Goal: Find specific page/section: Find specific page/section

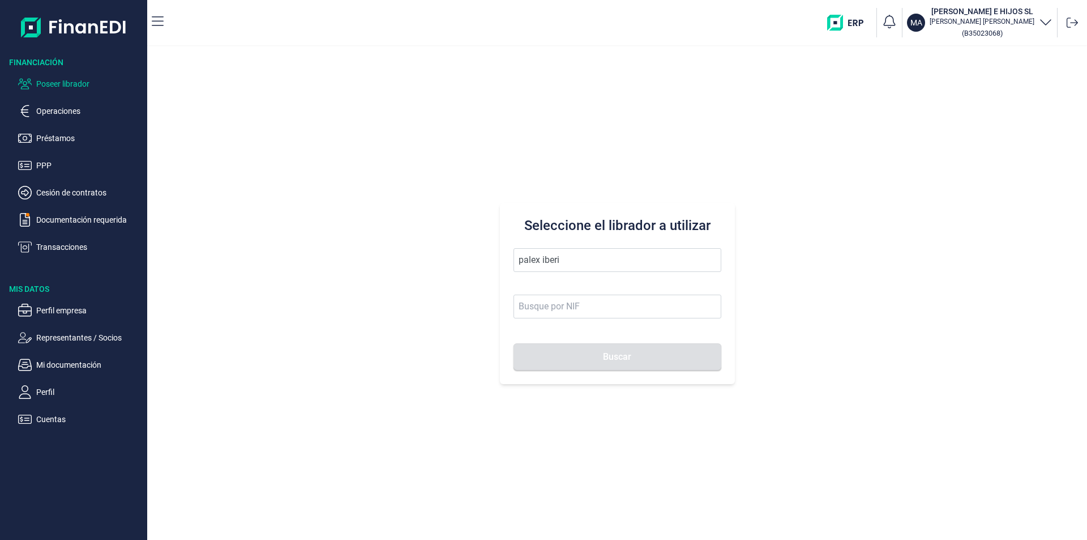
drag, startPoint x: 567, startPoint y: 259, endPoint x: 505, endPoint y: 258, distance: 62.3
click at [505, 258] on div "Seleccione el librador a utilizar palex iberi Buscar" at bounding box center [617, 293] width 235 height 181
click at [551, 282] on li "PILEAX DISTRICT SL" at bounding box center [618, 287] width 208 height 23
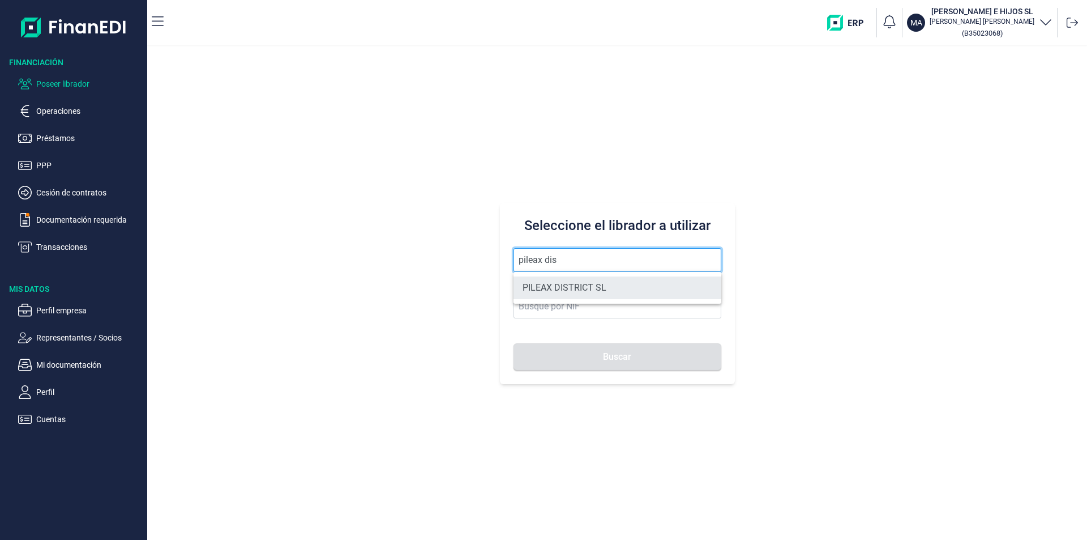
type input "PILEAX DISTRICT SL"
type input "B67839951"
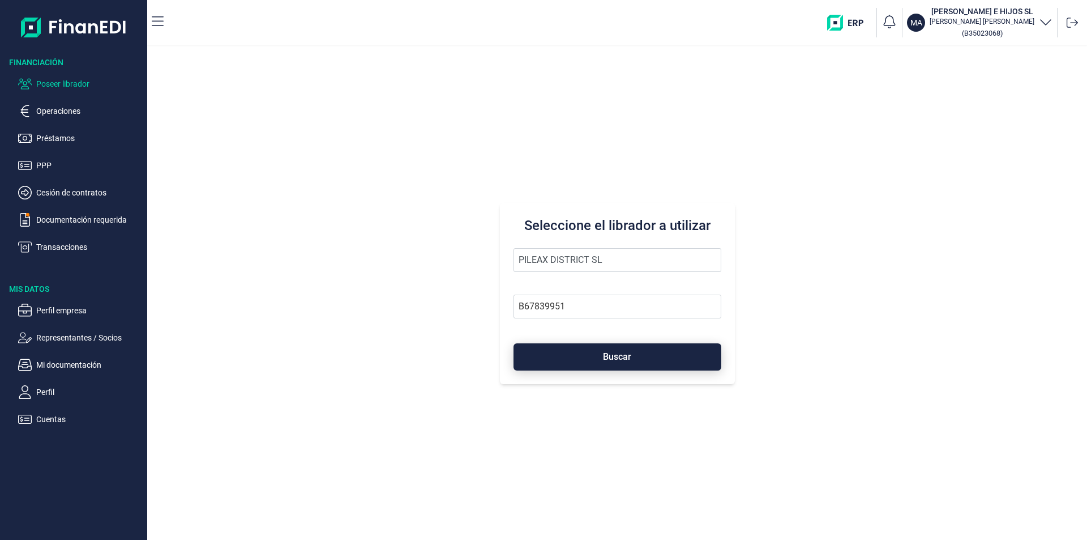
click at [550, 349] on button "Buscar" at bounding box center [618, 356] width 208 height 27
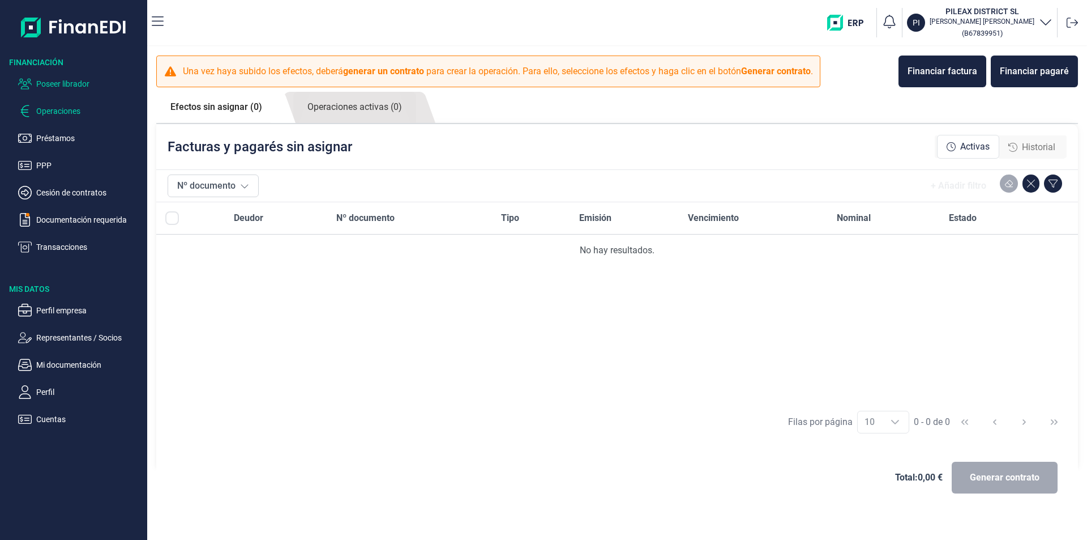
click at [80, 81] on p "Poseer librador" at bounding box center [89, 84] width 106 height 14
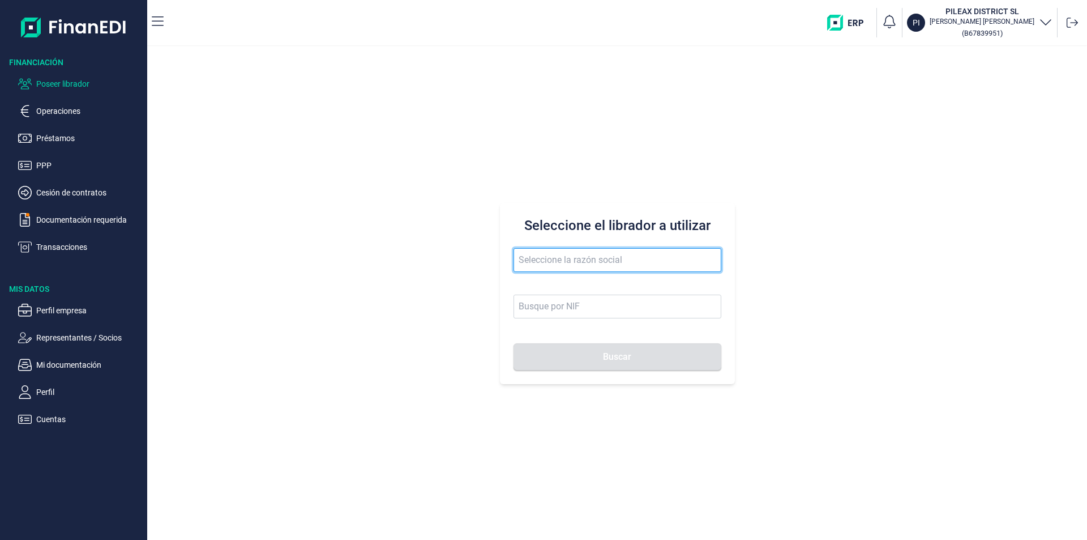
click at [524, 258] on input "text" at bounding box center [618, 260] width 208 height 24
click at [567, 264] on input "alumifer" at bounding box center [618, 260] width 208 height 24
drag, startPoint x: 560, startPoint y: 259, endPoint x: 513, endPoint y: 257, distance: 47.0
click at [514, 257] on input "alumifer" at bounding box center [618, 260] width 208 height 24
click at [561, 266] on input "alumifer" at bounding box center [618, 260] width 208 height 24
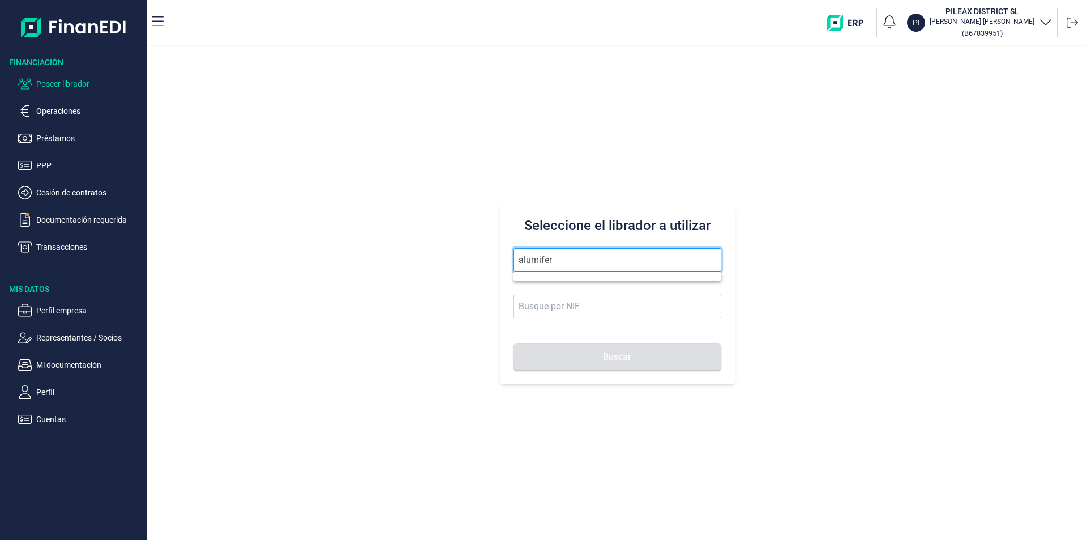
drag, startPoint x: 562, startPoint y: 262, endPoint x: 510, endPoint y: 253, distance: 52.3
click at [510, 253] on div "Seleccione el librador a utilizar alumifer Buscar" at bounding box center [617, 293] width 235 height 181
drag, startPoint x: 589, startPoint y: 256, endPoint x: 511, endPoint y: 256, distance: 77.6
click at [511, 256] on div "Seleccione el librador a utilizar servicios terres Buscar" at bounding box center [617, 293] width 235 height 181
type input "forteza"
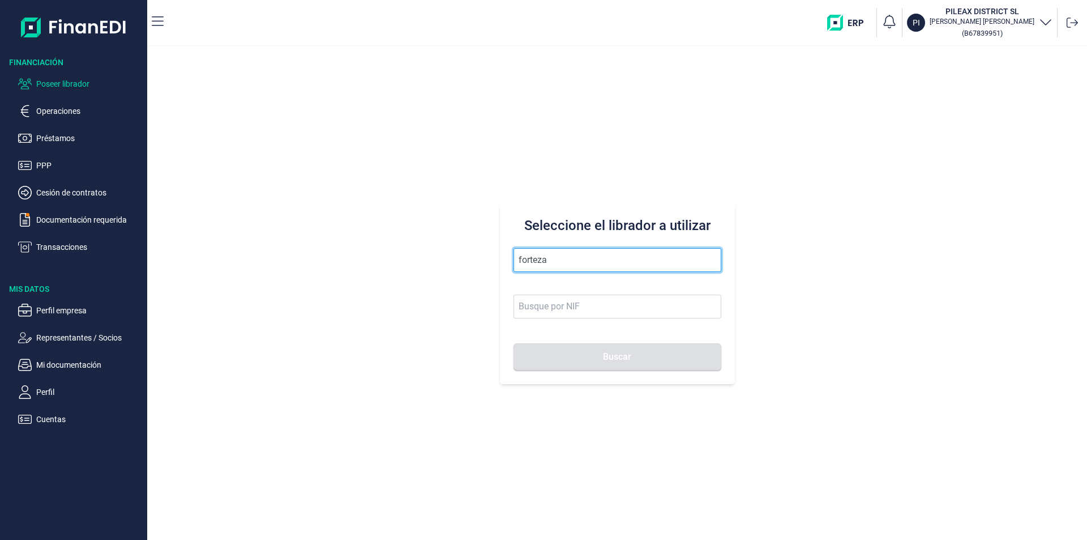
drag, startPoint x: 570, startPoint y: 254, endPoint x: 502, endPoint y: 251, distance: 68.0
click at [502, 251] on div "Seleccione el librador a utilizar forteza Buscar" at bounding box center [617, 293] width 235 height 181
click at [528, 266] on input "text" at bounding box center [618, 260] width 208 height 24
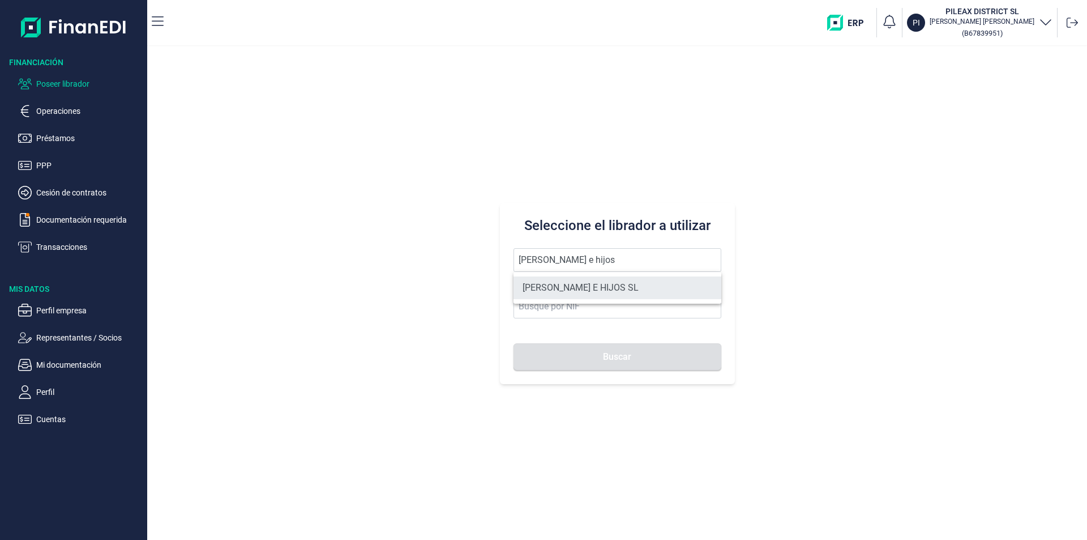
click at [531, 290] on li "[PERSON_NAME] E HIJOS SL" at bounding box center [618, 287] width 208 height 23
type input "[PERSON_NAME] E HIJOS SL"
type input "B35023068"
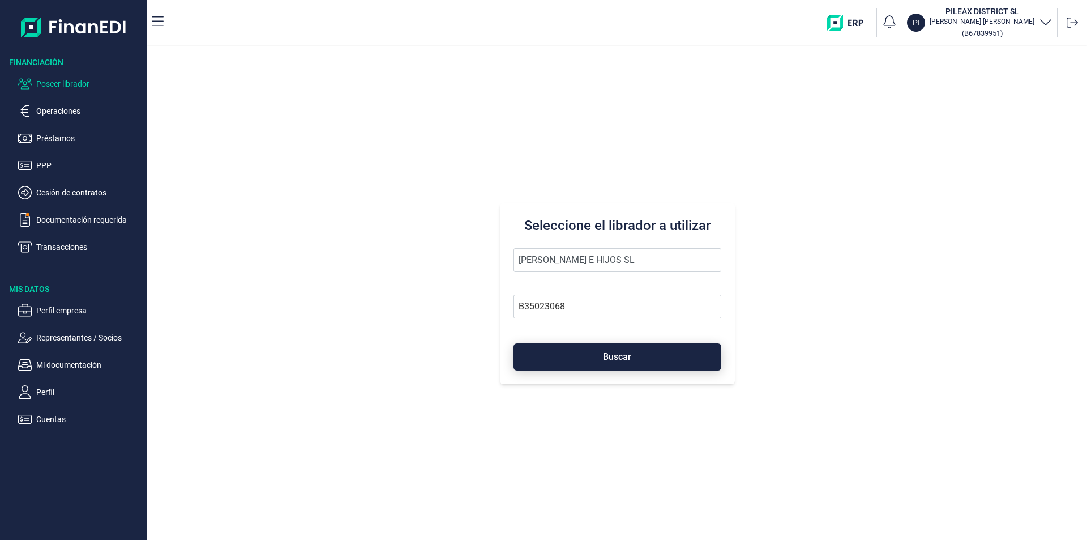
click at [559, 359] on button "Buscar" at bounding box center [618, 356] width 208 height 27
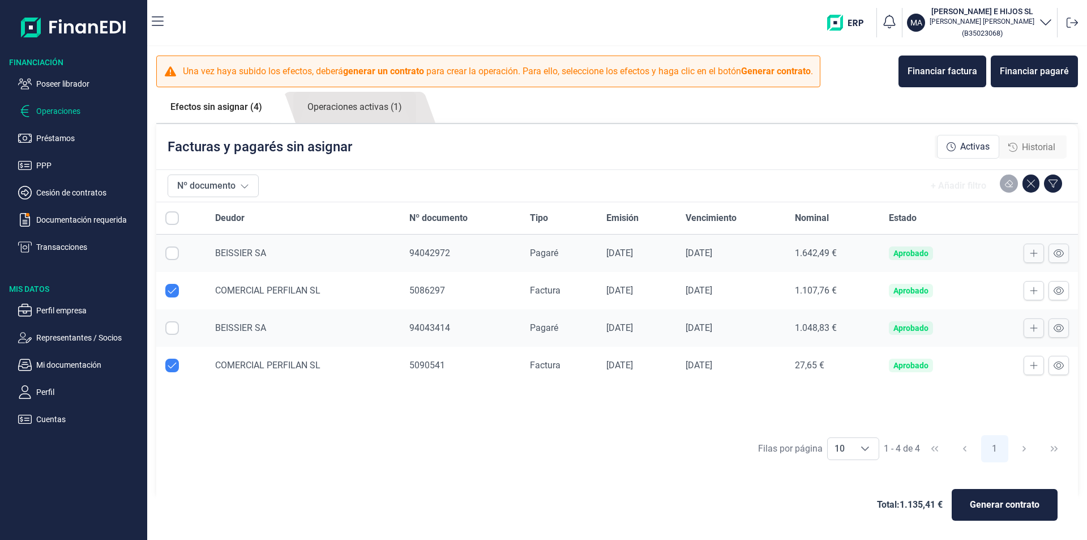
checkbox input "true"
click at [57, 362] on p "Mi documentación" at bounding box center [89, 365] width 106 height 14
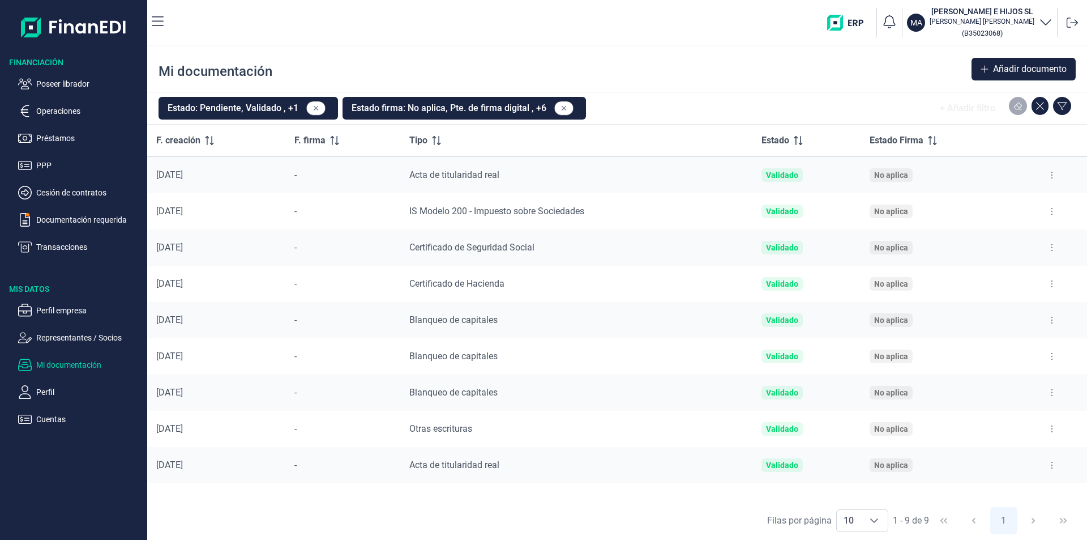
click at [1050, 426] on button at bounding box center [1052, 429] width 20 height 18
click at [989, 454] on span "Ver documento" at bounding box center [983, 456] width 54 height 11
